Goal: Transaction & Acquisition: Purchase product/service

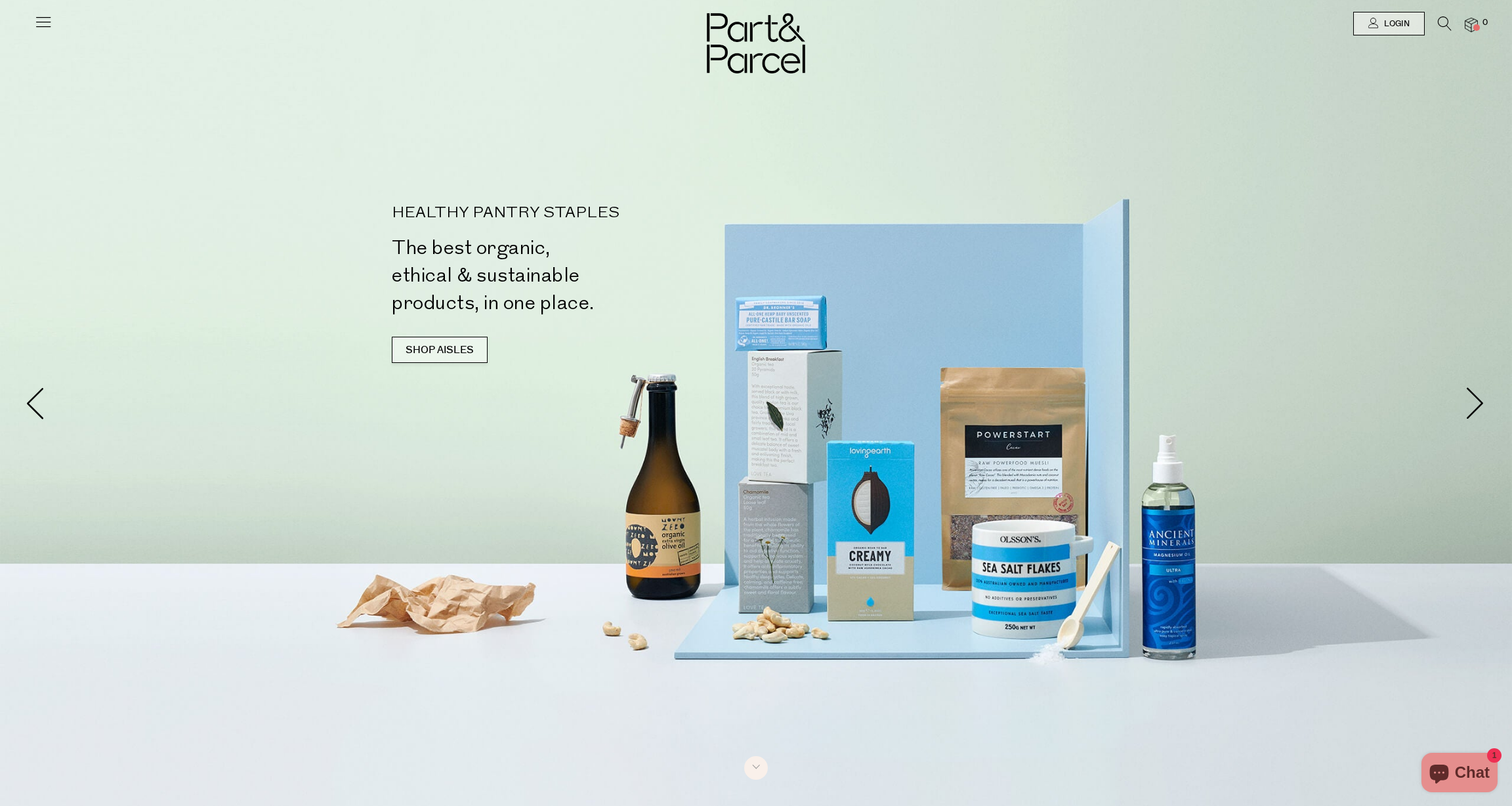
click at [433, 351] on link "SHOP AISLES" at bounding box center [440, 350] width 96 height 27
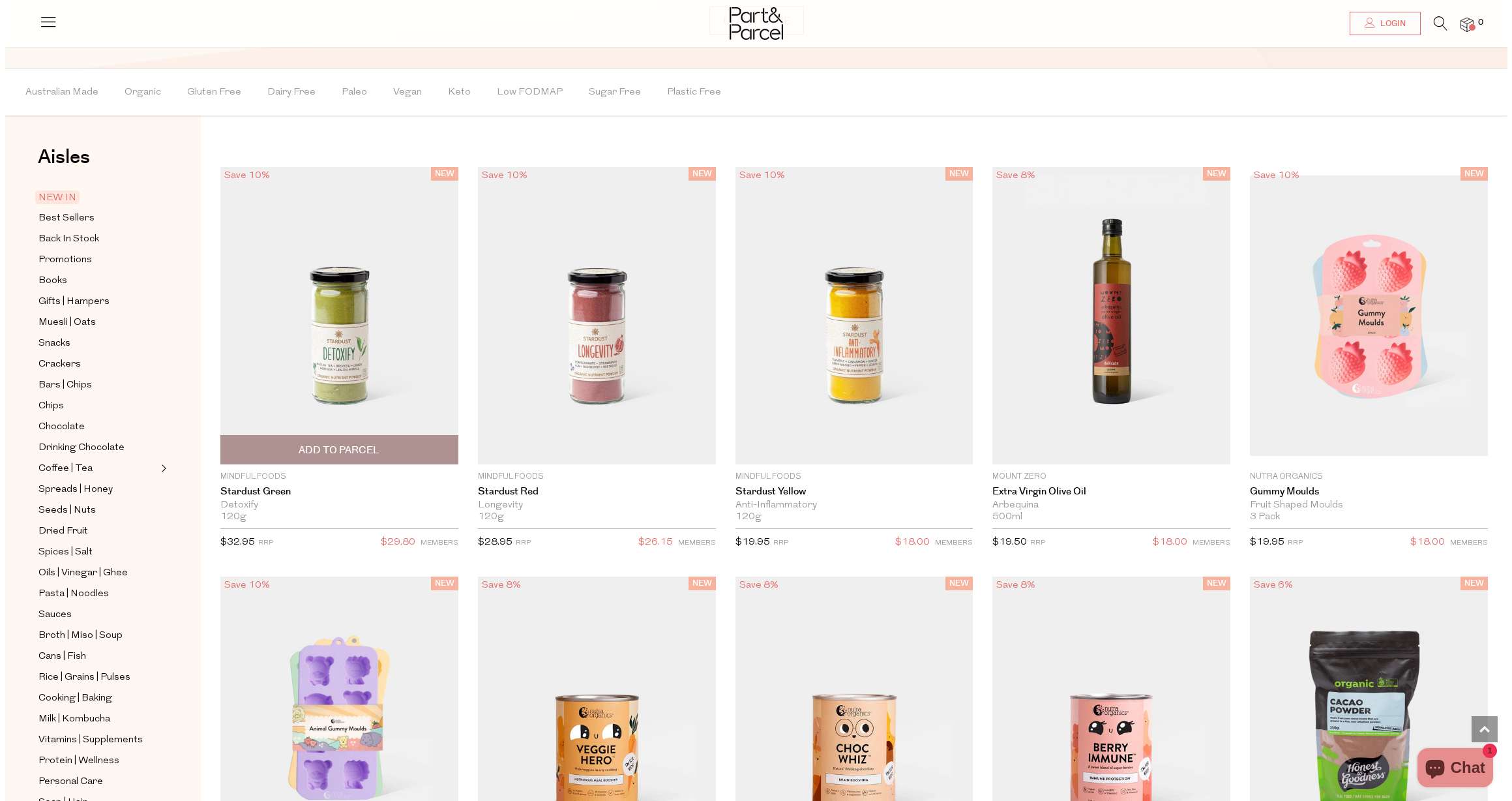
scroll to position [1318, 0]
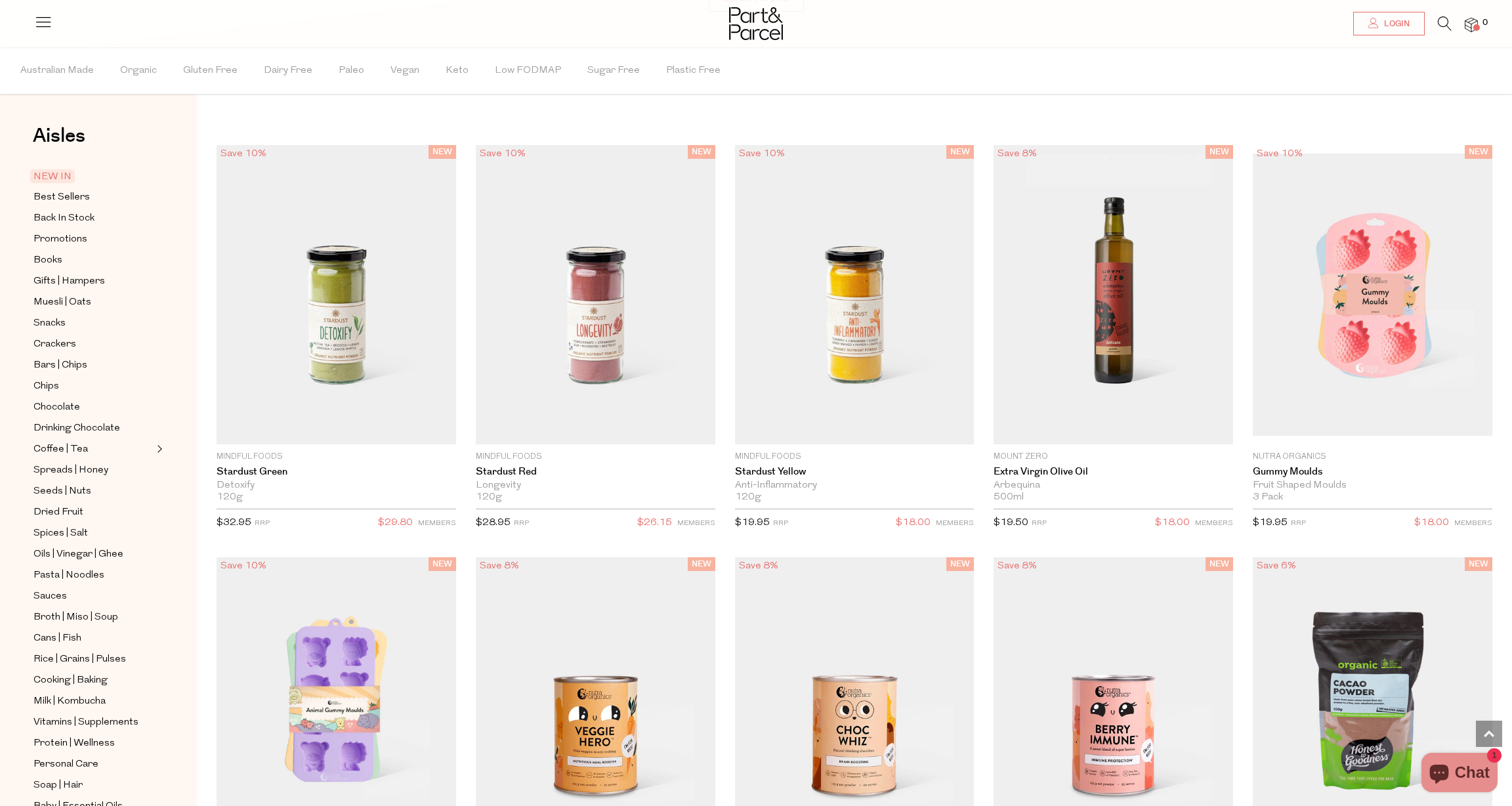
click at [1444, 21] on icon at bounding box center [1444, 23] width 14 height 14
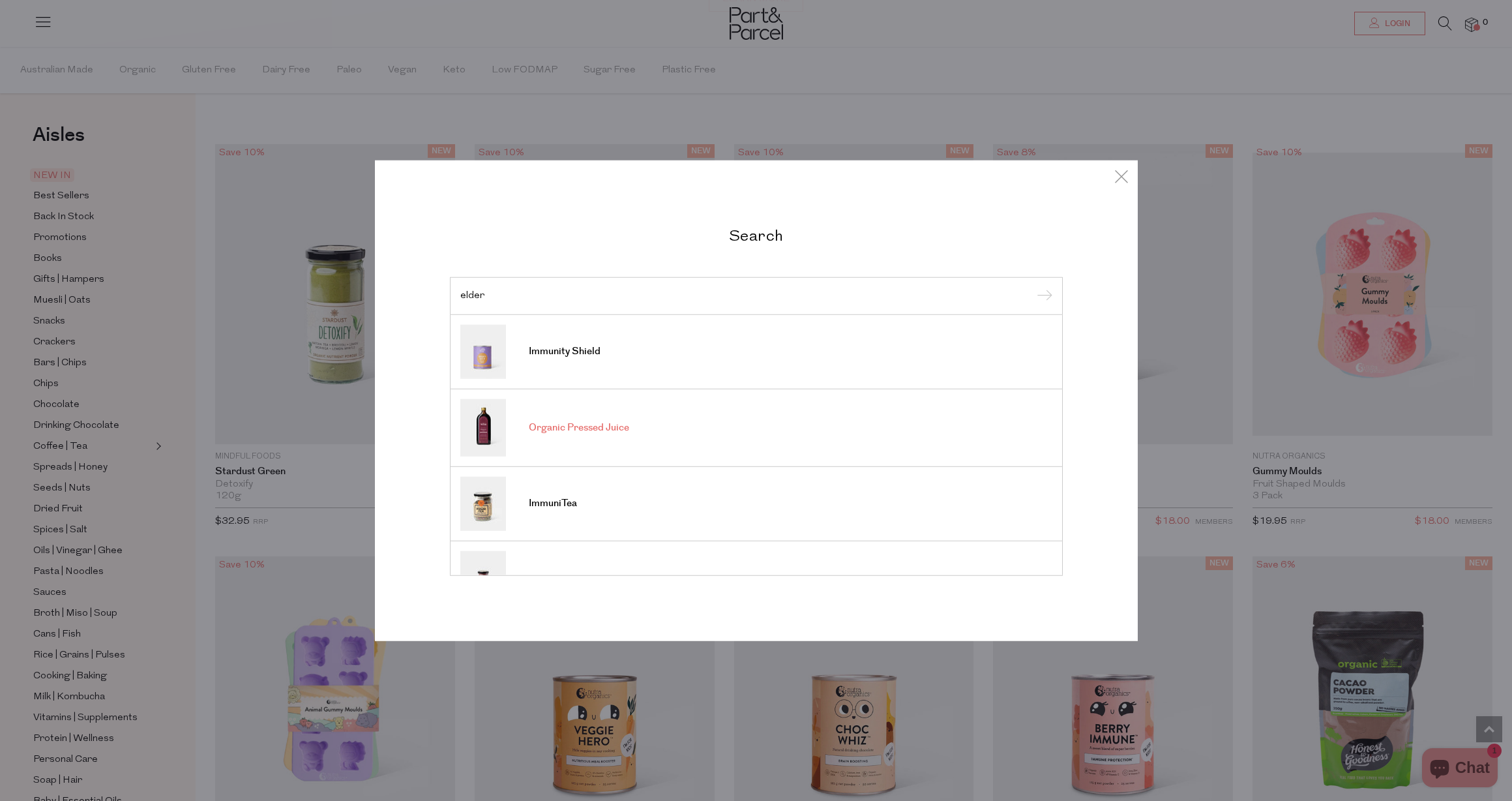
type input "elder"
click at [557, 428] on span "Organic Pressed Juice" at bounding box center [579, 427] width 101 height 13
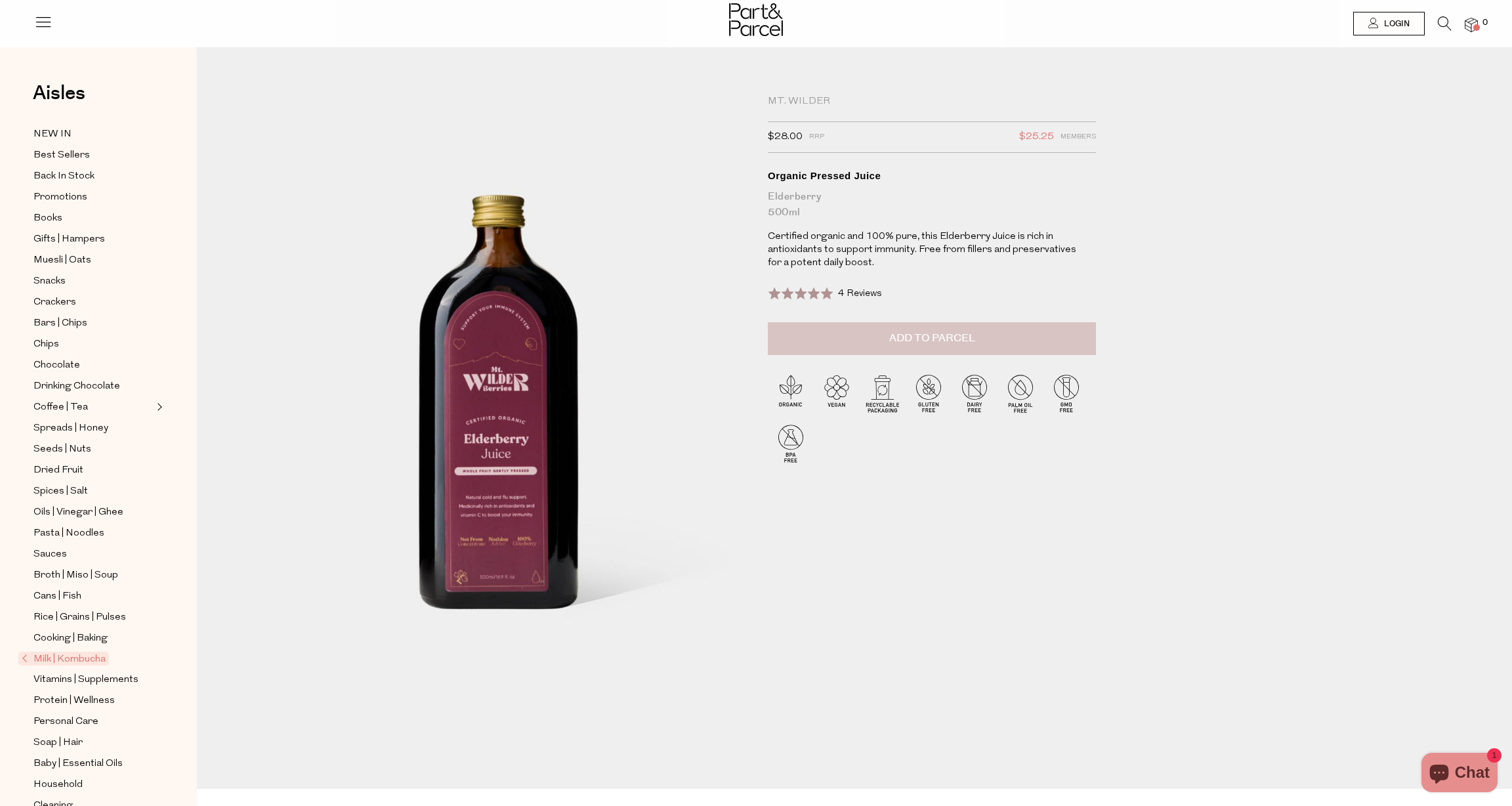
click at [952, 338] on span "Add to Parcel" at bounding box center [932, 338] width 86 height 15
click at [1468, 26] on img at bounding box center [1470, 25] width 13 height 15
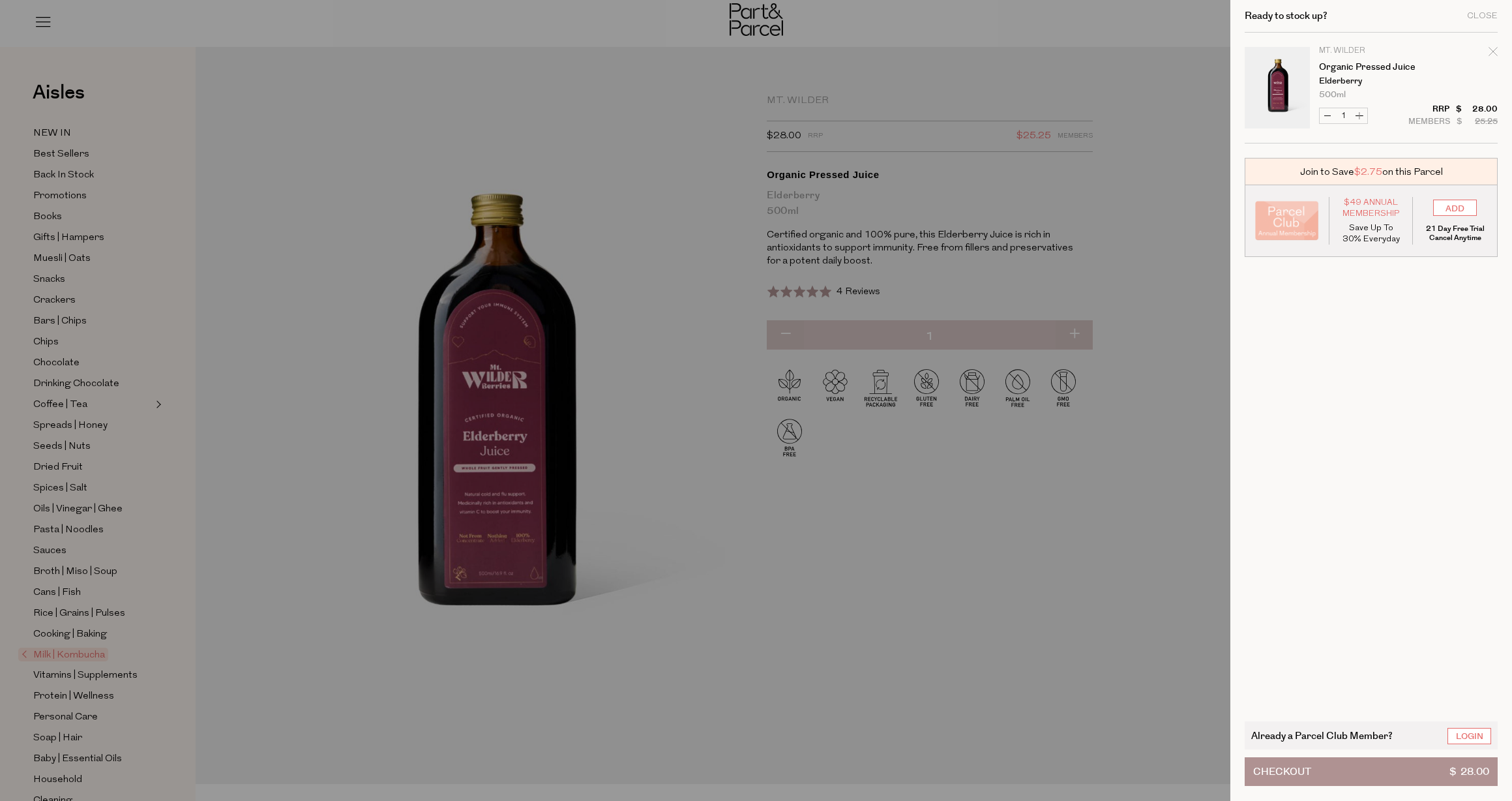
click at [1364, 117] on button "Increase Organic Pressed Juice" at bounding box center [1359, 116] width 16 height 15
type input "2"
click at [1365, 769] on button "Checkout $ 56.00" at bounding box center [1371, 771] width 253 height 28
